Goal: Task Accomplishment & Management: Manage account settings

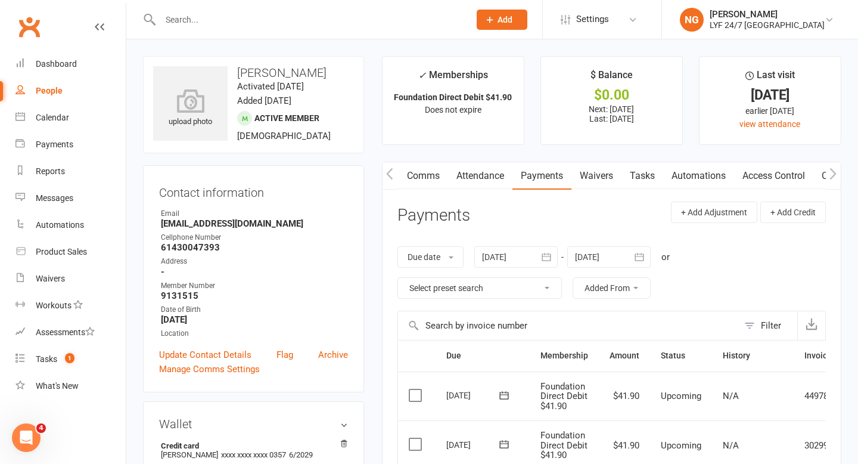
scroll to position [0, 78]
click at [753, 172] on link "Access Control" at bounding box center [768, 175] width 79 height 27
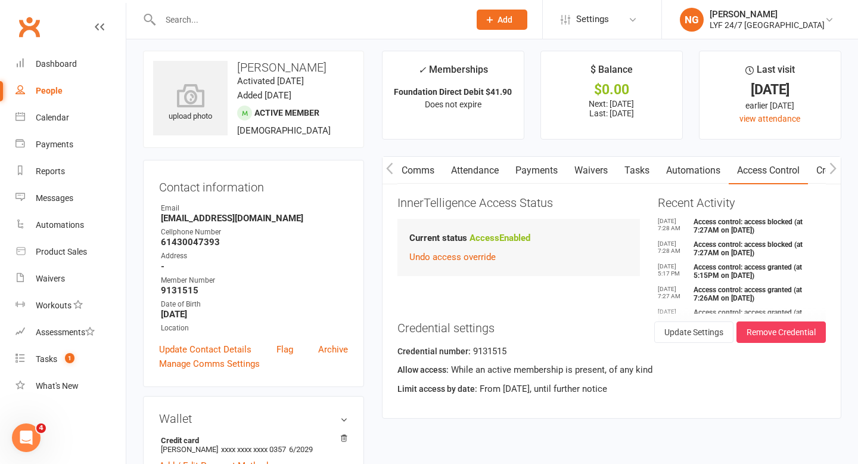
scroll to position [11, 0]
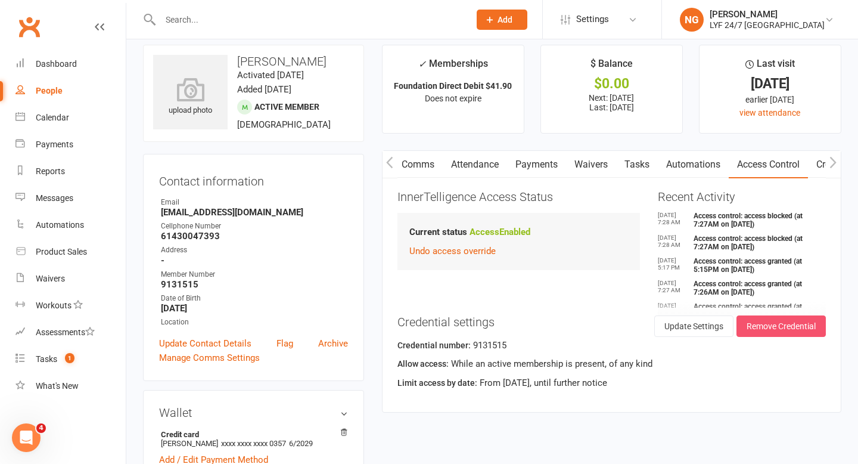
click at [791, 335] on button "Remove Credential" at bounding box center [781, 325] width 89 height 21
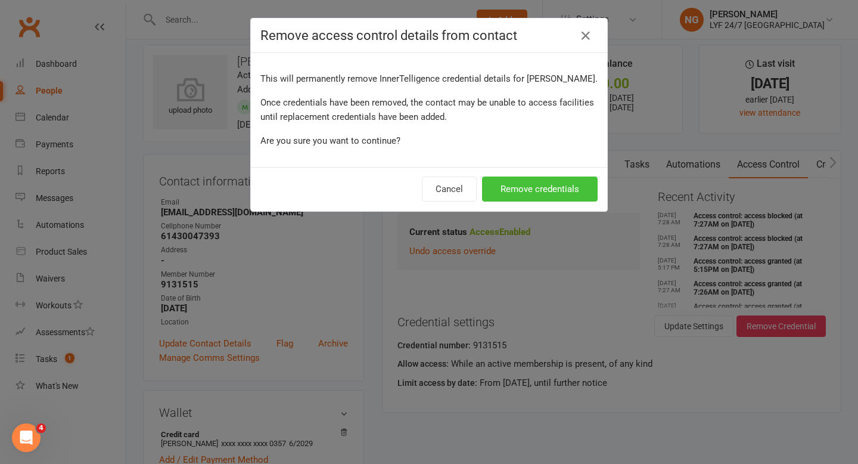
click at [504, 185] on button "Remove credentials" at bounding box center [540, 188] width 116 height 25
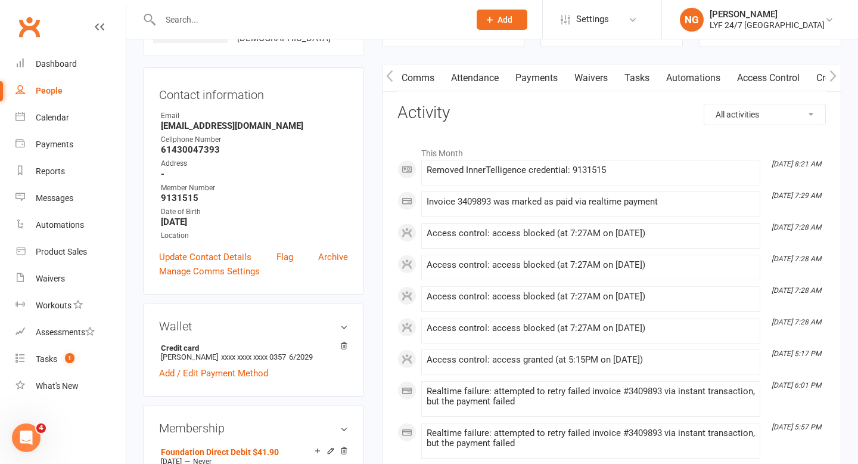
scroll to position [96, 0]
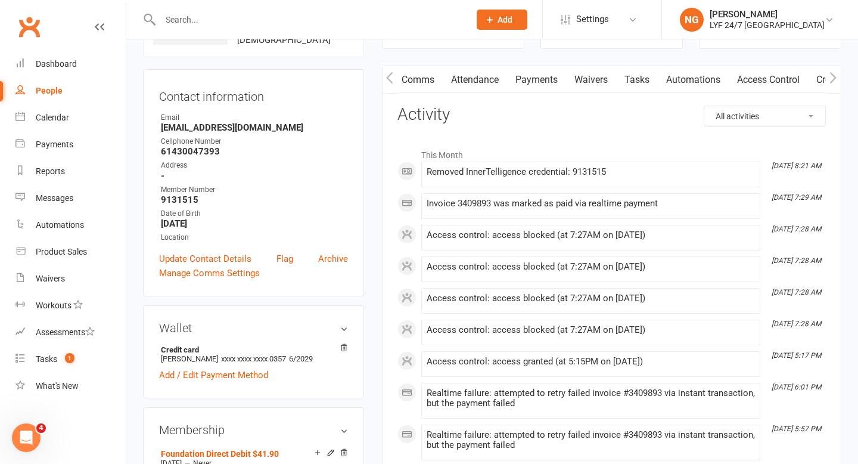
click at [768, 74] on link "Access Control" at bounding box center [768, 79] width 79 height 27
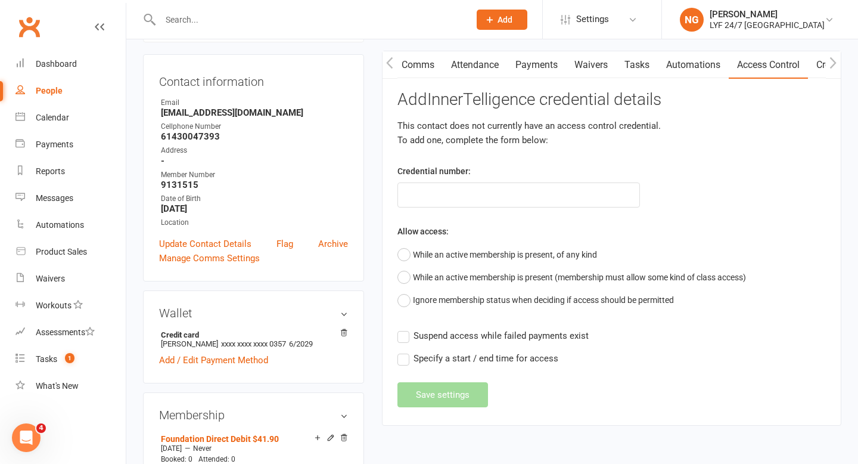
scroll to position [111, 0]
click at [562, 194] on input "text" at bounding box center [518, 194] width 243 height 25
type input "100300"
click at [548, 256] on button "While an active membership is present, of any kind" at bounding box center [497, 254] width 200 height 23
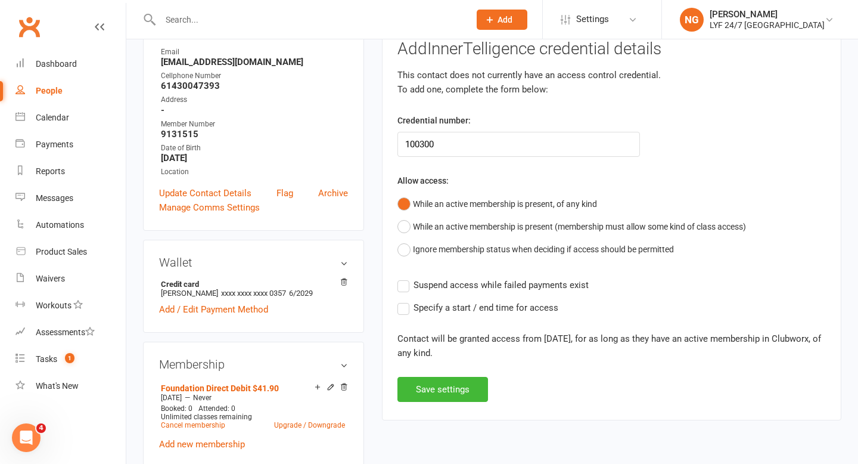
scroll to position [167, 0]
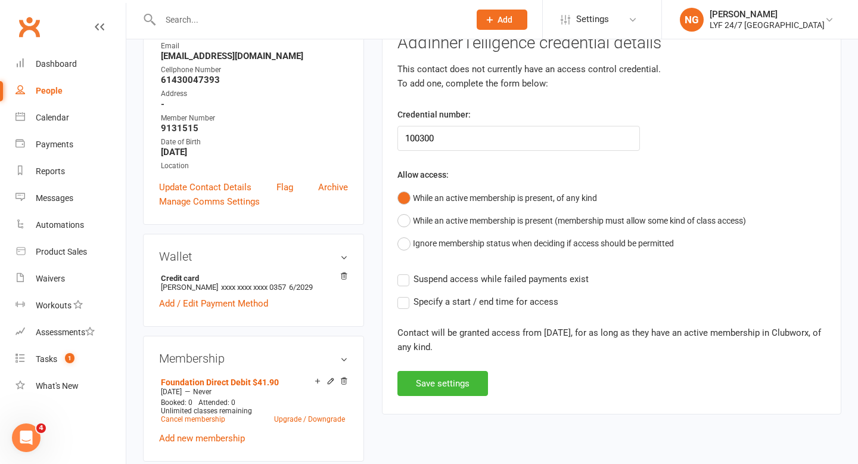
click at [437, 396] on div "Activity Notes Comms Attendance Payments Waivers Tasks Automations Access Contr…" at bounding box center [611, 204] width 459 height 420
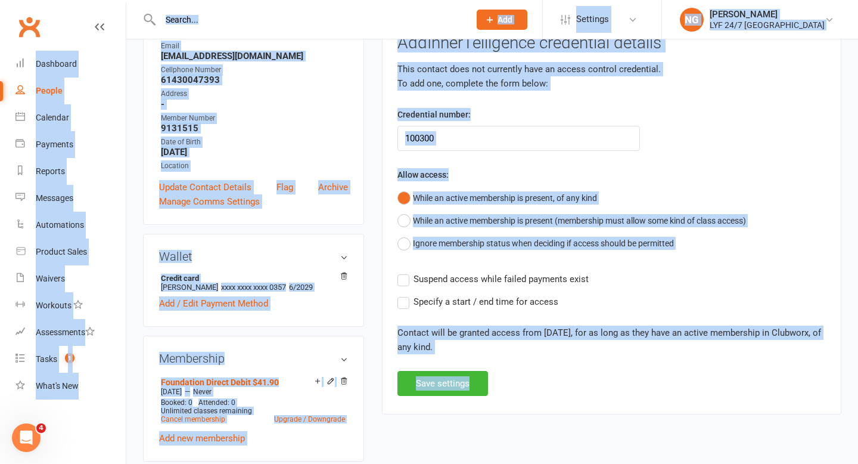
click at [437, 396] on div "Activity Notes Comms Attendance Payments Waivers Tasks Automations Access Contr…" at bounding box center [611, 204] width 459 height 420
click at [431, 391] on button "Save settings" at bounding box center [442, 383] width 91 height 25
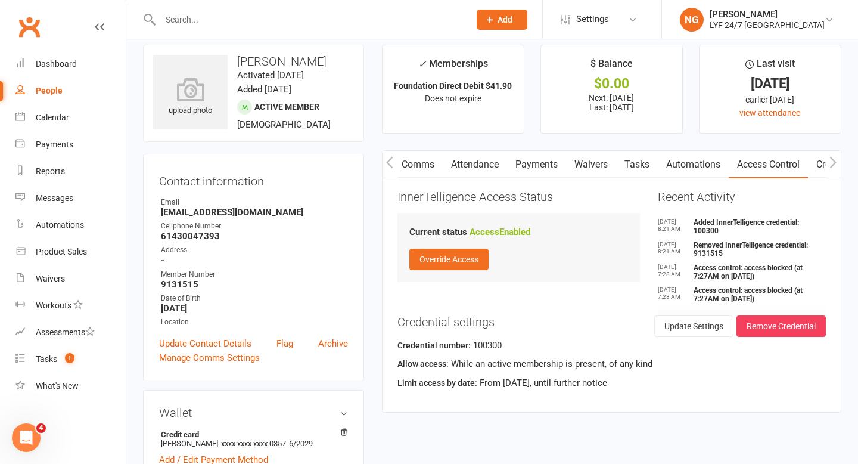
scroll to position [0, 0]
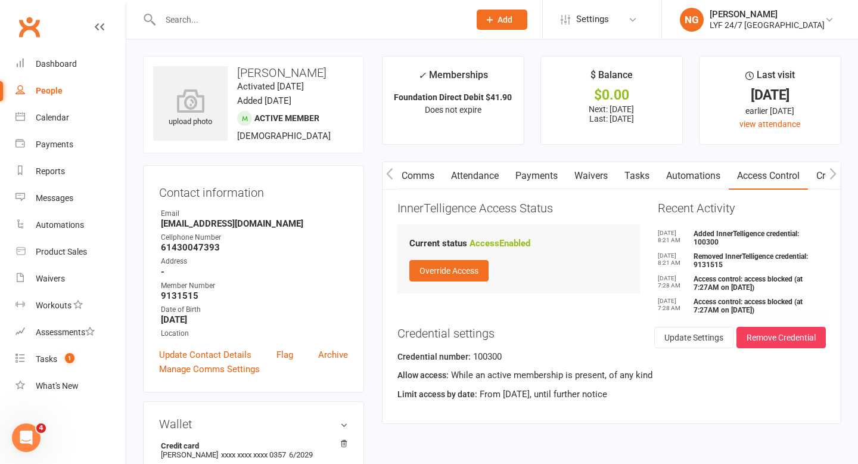
click at [386, 175] on button "button" at bounding box center [390, 175] width 15 height 27
click at [613, 178] on link "Payments" at bounding box center [614, 175] width 59 height 27
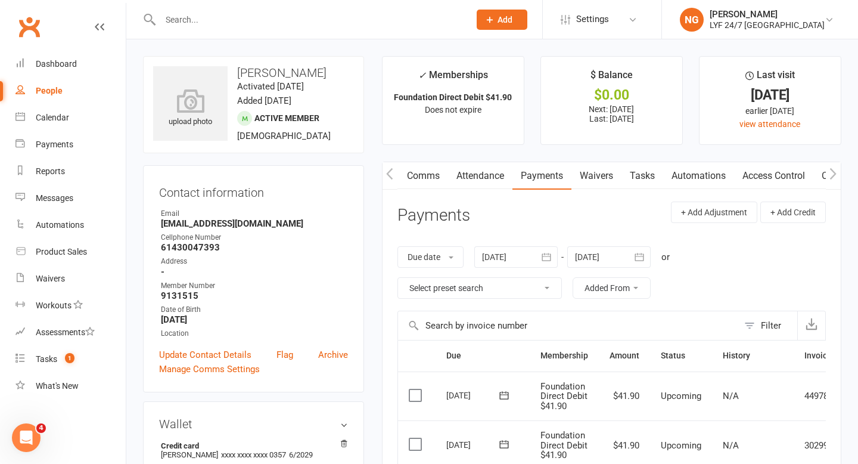
scroll to position [0, 74]
click at [761, 168] on link "Access Control" at bounding box center [772, 175] width 79 height 27
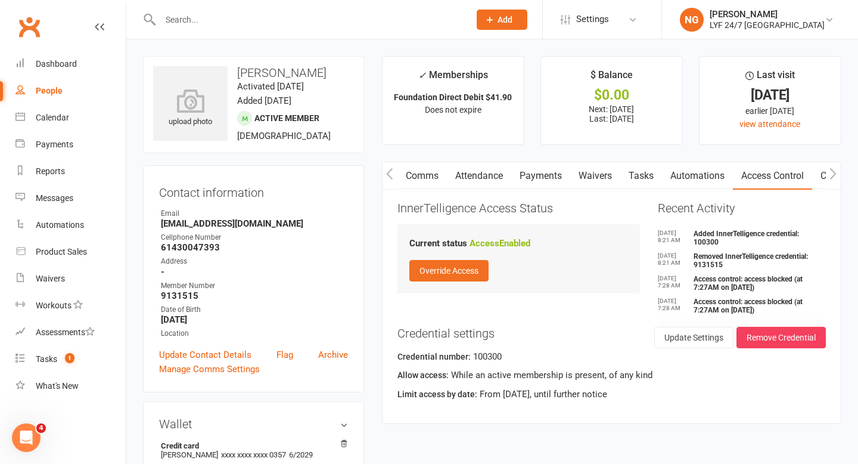
click at [602, 375] on div "Allow access: While an active membership is present, of any kind" at bounding box center [611, 377] width 428 height 18
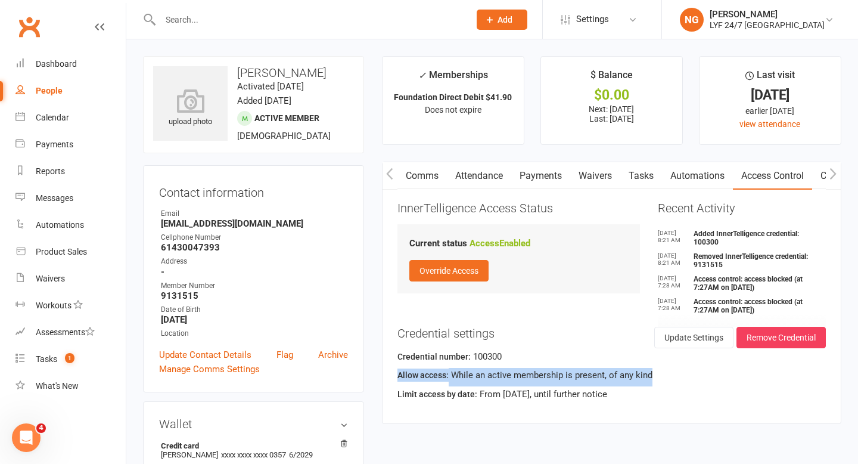
click at [602, 375] on div "Allow access: While an active membership is present, of any kind" at bounding box center [611, 377] width 428 height 18
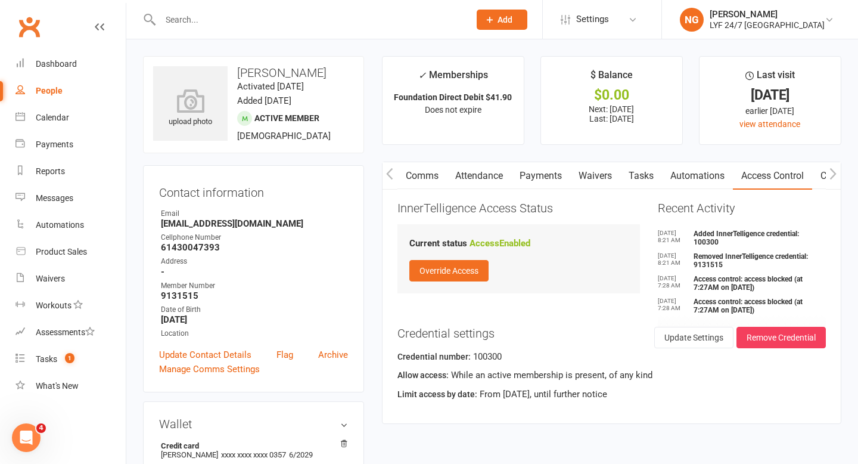
click at [589, 327] on h3 "Credential settings" at bounding box center [611, 333] width 428 height 13
